Goal: Use online tool/utility: Utilize a website feature to perform a specific function

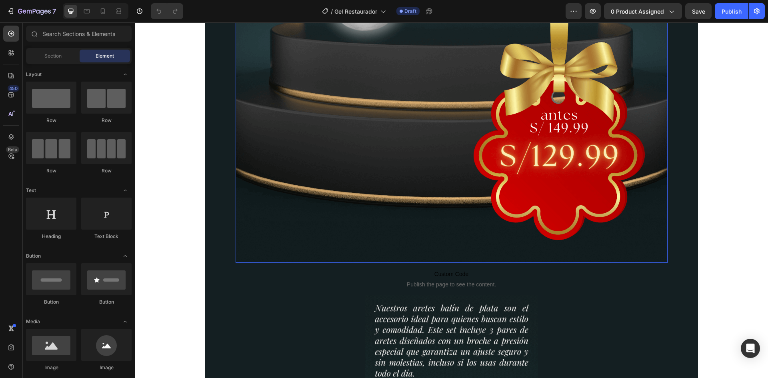
scroll to position [600, 0]
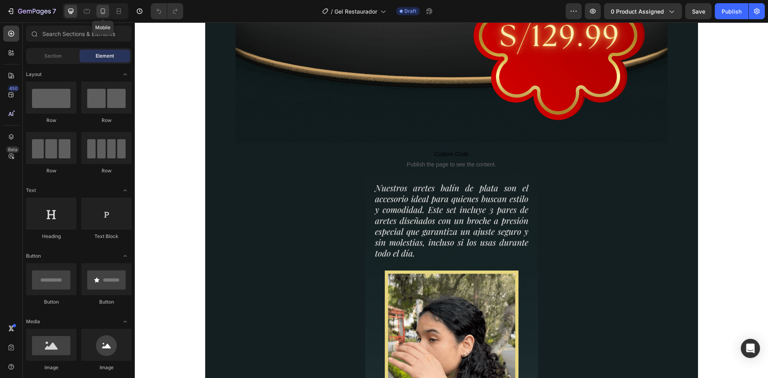
click at [104, 13] on icon at bounding box center [103, 11] width 4 height 6
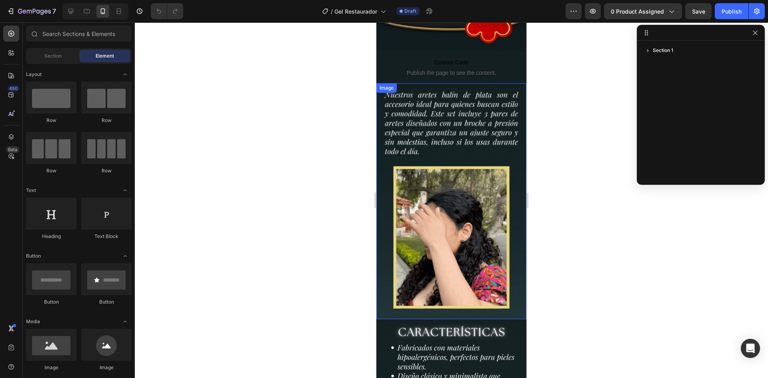
scroll to position [156, 0]
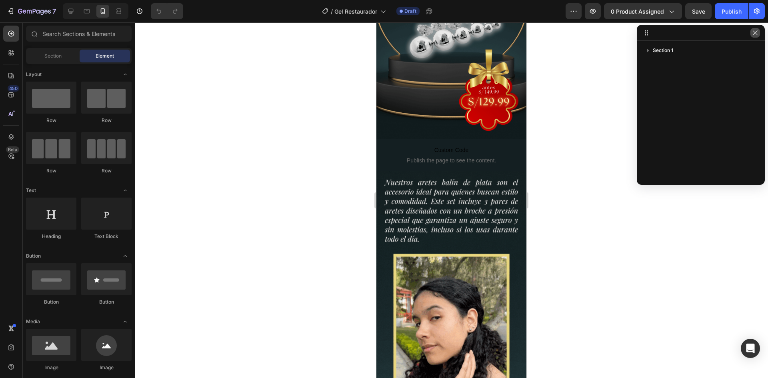
click at [752, 34] on icon "button" at bounding box center [755, 33] width 6 height 6
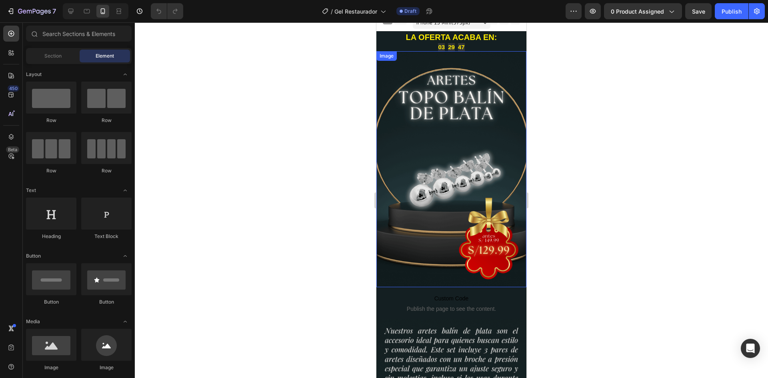
scroll to position [0, 0]
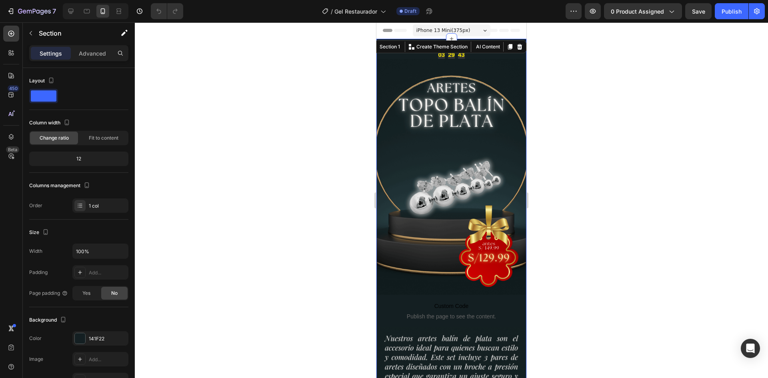
click at [307, 88] on div at bounding box center [451, 199] width 633 height 355
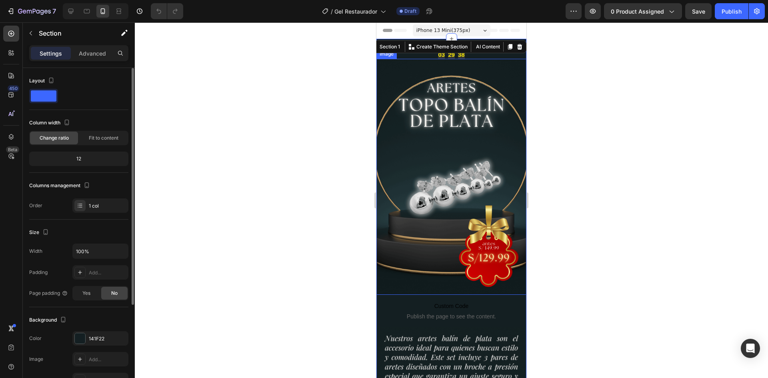
click at [33, 97] on span at bounding box center [44, 95] width 26 height 11
click at [284, 78] on div at bounding box center [451, 199] width 633 height 355
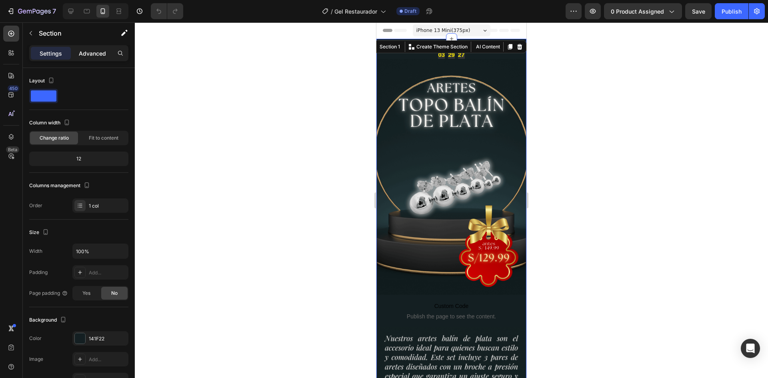
click at [86, 53] on p "Advanced" at bounding box center [92, 53] width 27 height 8
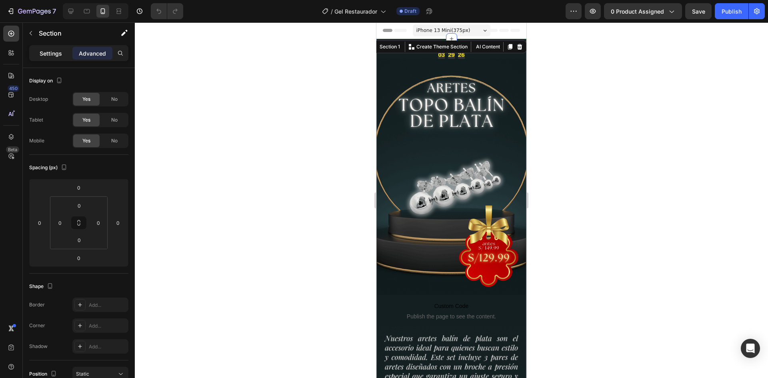
click at [51, 56] on p "Settings" at bounding box center [51, 53] width 22 height 8
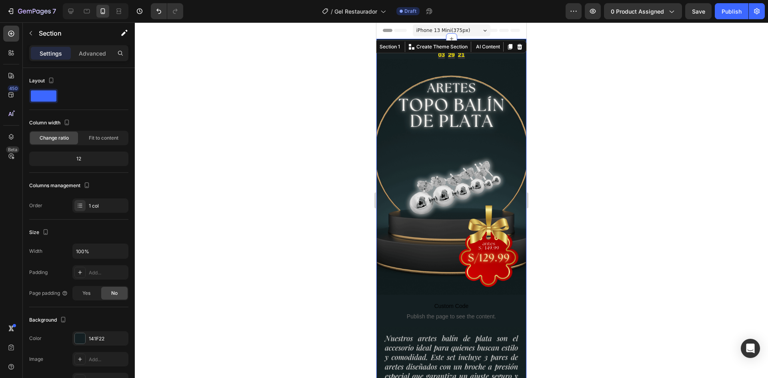
click at [351, 70] on div at bounding box center [451, 199] width 633 height 355
